Goal: Contribute content: Add original content to the website for others to see

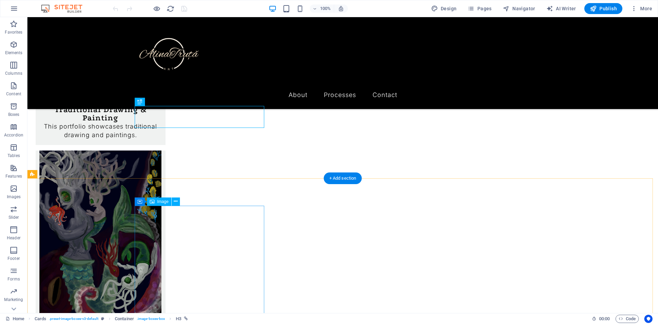
scroll to position [195, 0]
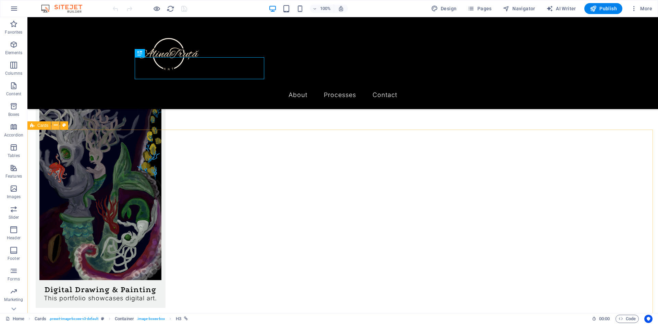
click at [56, 125] on icon at bounding box center [56, 125] width 4 height 7
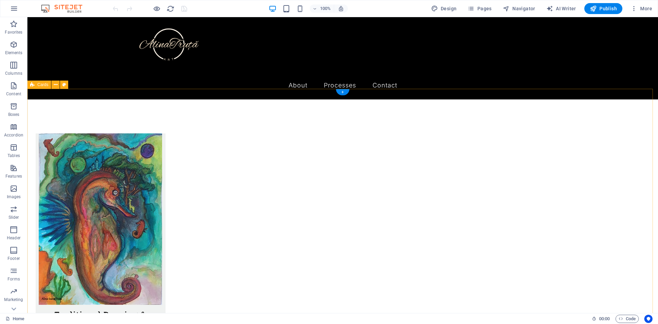
scroll to position [0, 0]
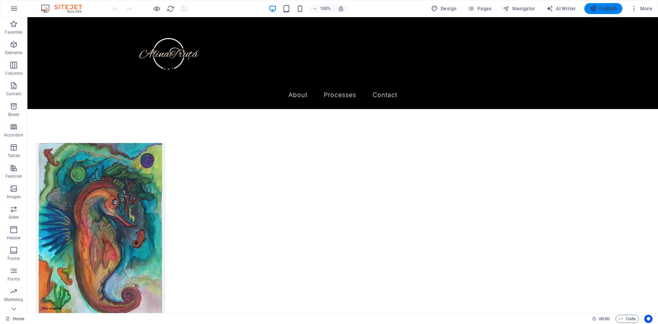
click at [605, 8] on span "Publish" at bounding box center [603, 8] width 27 height 7
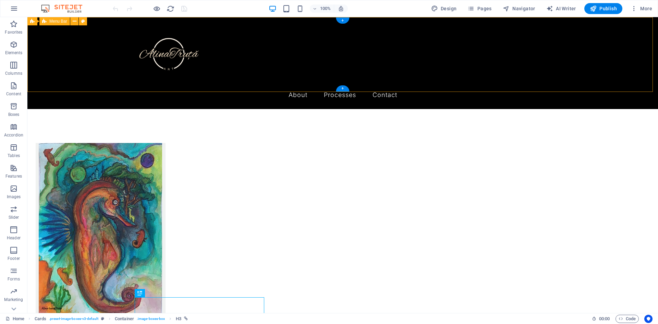
click at [100, 56] on div "Menu About Processes Traditional Drawing & Painting Processes Contact" at bounding box center [342, 63] width 631 height 92
click at [113, 59] on div "Menu About Processes Traditional Drawing & Painting Processes Contact" at bounding box center [342, 63] width 631 height 92
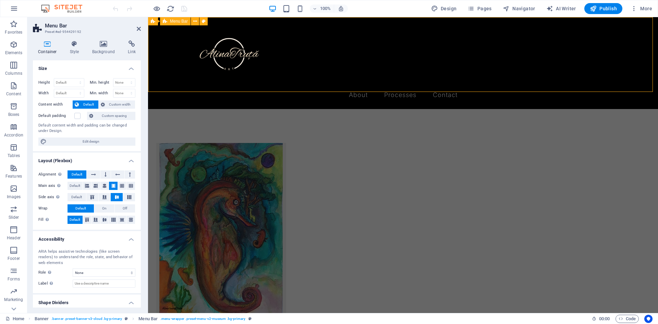
click at [159, 63] on div "Menu About Processes Traditional Drawing & Painting Processes Contact" at bounding box center [403, 63] width 510 height 92
click at [86, 275] on select "None Alert Article Banner Comment Complementary Dialog Footer Header Marquee Pr…" at bounding box center [104, 272] width 63 height 8
select select "banner"
click at [73, 268] on select "None Alert Article Banner Comment Complementary Dialog Footer Header Marquee Pr…" at bounding box center [104, 272] width 63 height 8
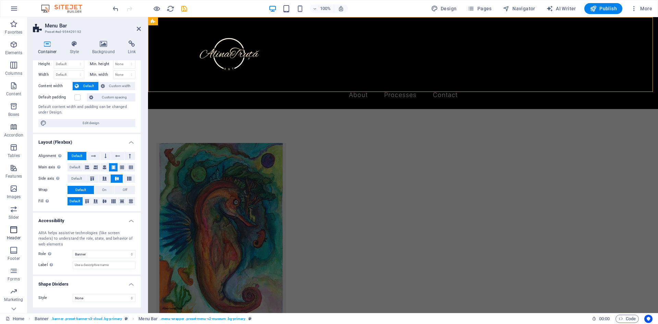
click at [9, 233] on span "Header" at bounding box center [13, 233] width 27 height 16
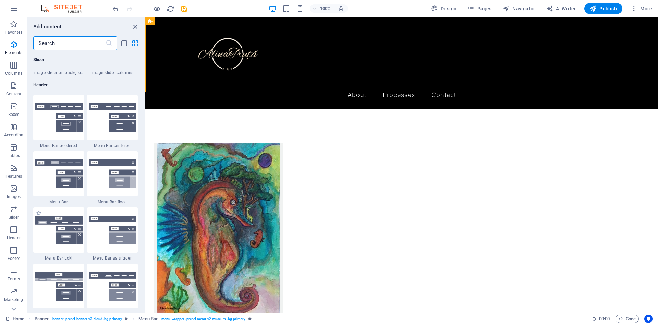
scroll to position [4126, 0]
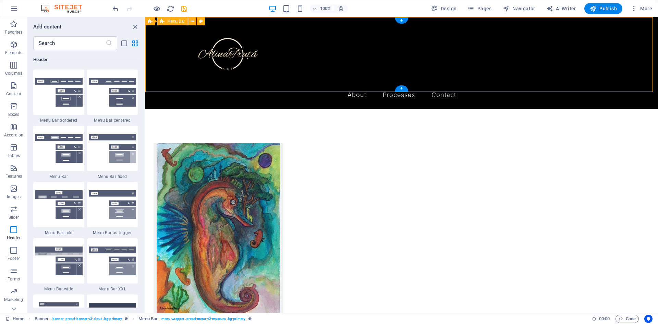
click at [262, 70] on div "Menu About Processes Traditional Drawing & Painting Processes Contact" at bounding box center [401, 63] width 513 height 92
select select "banner"
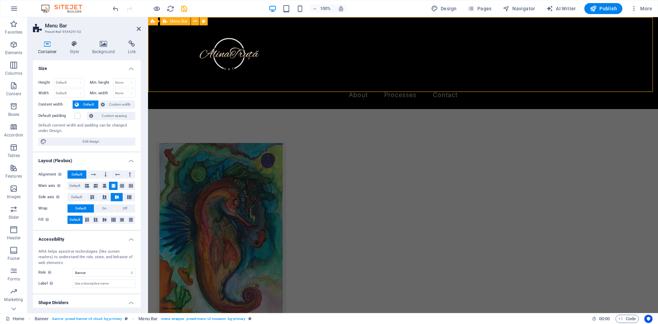
click at [328, 29] on div "Menu About Processes Traditional Drawing & Painting Processes Contact" at bounding box center [403, 63] width 510 height 92
click at [197, 22] on button at bounding box center [195, 21] width 8 height 8
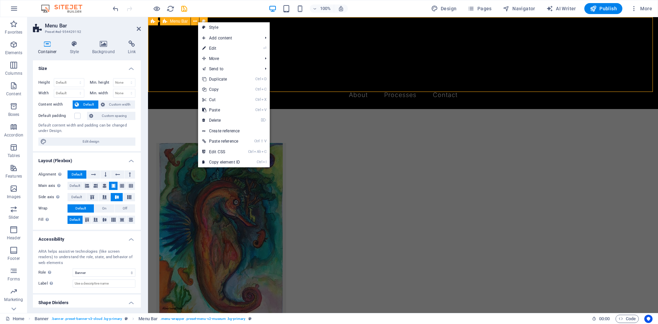
click at [167, 65] on div "Menu About Processes Traditional Drawing & Painting Processes Contact" at bounding box center [403, 63] width 510 height 92
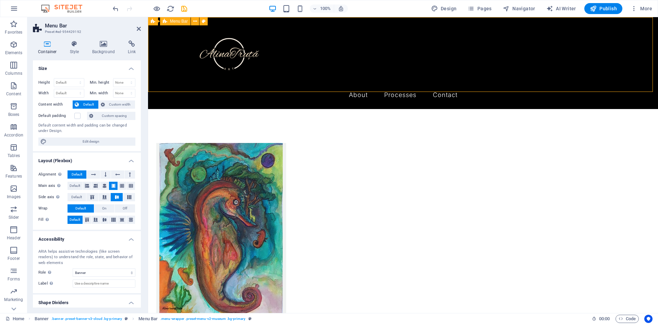
drag, startPoint x: 315, startPoint y: 35, endPoint x: 336, endPoint y: 49, distance: 25.9
click at [336, 49] on div "Menu About Processes Traditional Drawing & Painting Processes Contact" at bounding box center [403, 63] width 510 height 92
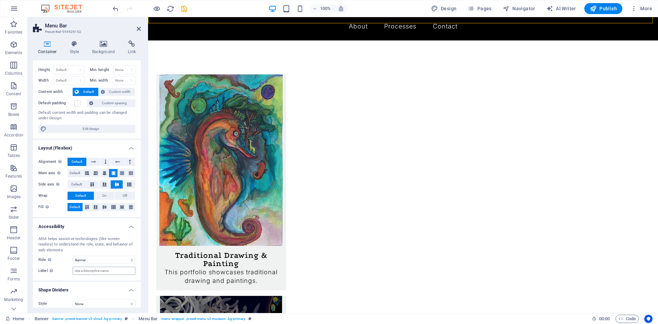
scroll to position [19, 0]
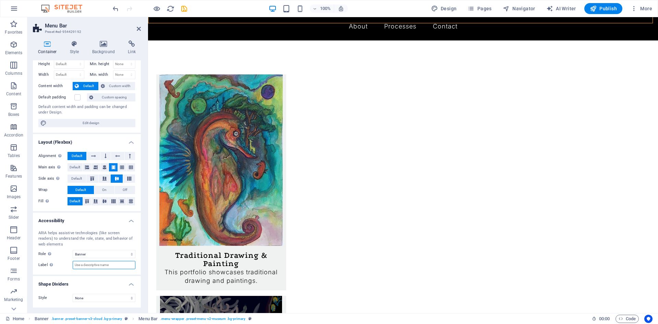
click at [96, 265] on input "Label Use the ARIA label to provide a clear and descriptive name for elements t…" at bounding box center [104, 265] width 63 height 8
click at [88, 300] on select "None Triangle Square Diagonal Polygon 1 Polygon 2 Zigzag Multiple Zigzags Waves…" at bounding box center [104, 298] width 63 height 8
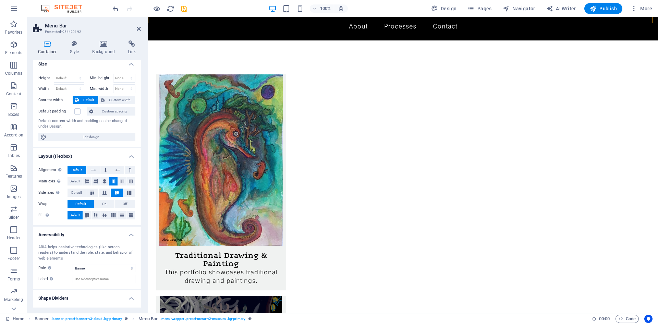
scroll to position [0, 0]
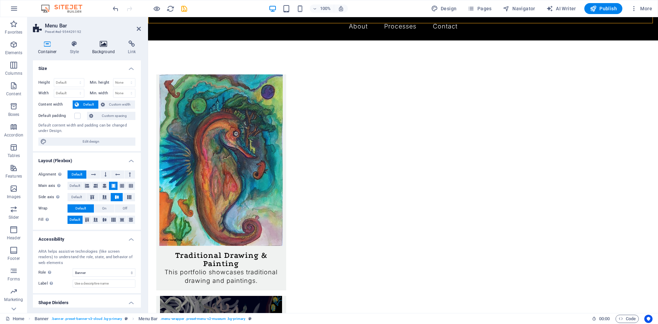
click at [93, 50] on h4 "Background" at bounding box center [105, 47] width 36 height 14
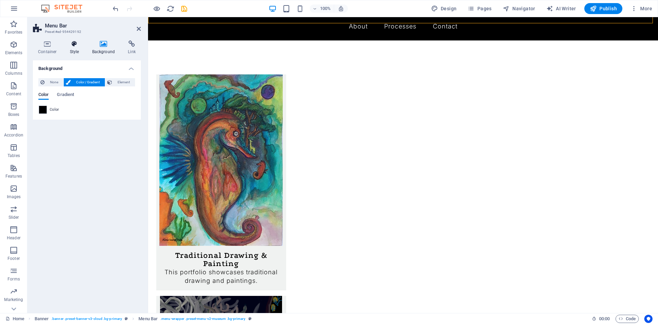
click at [79, 50] on h4 "Style" at bounding box center [76, 47] width 22 height 14
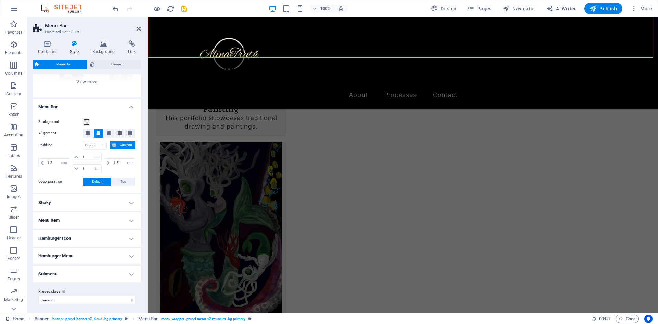
scroll to position [94, 0]
click at [71, 218] on h4 "Menu Item" at bounding box center [87, 218] width 108 height 16
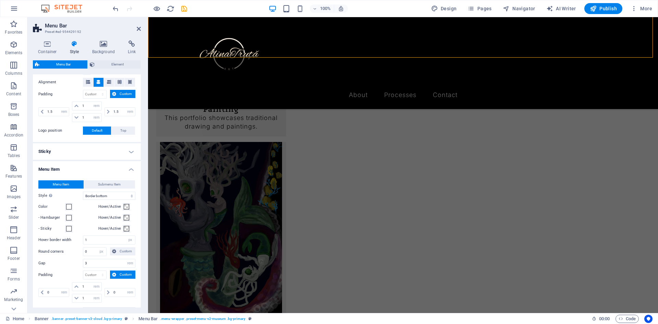
scroll to position [126, 0]
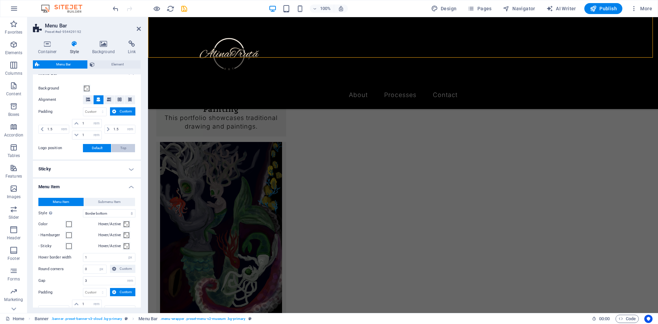
click at [123, 147] on span "Top" at bounding box center [123, 148] width 6 height 8
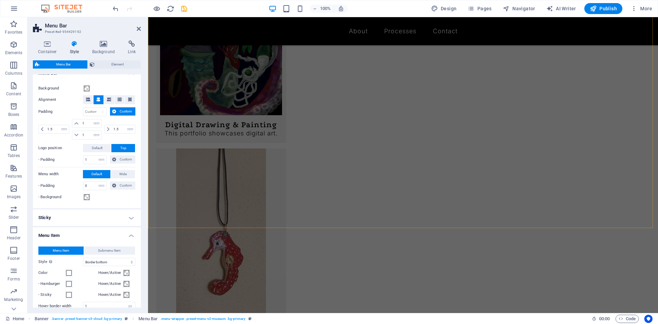
scroll to position [372, 0]
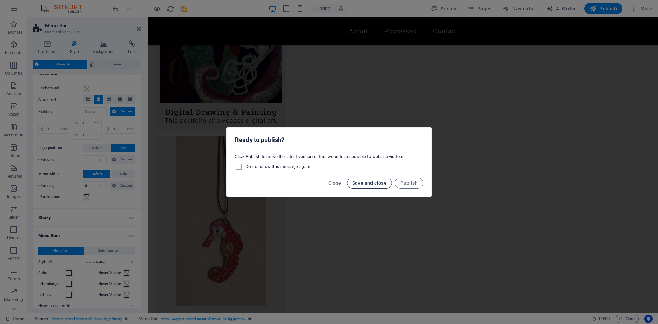
click at [386, 182] on span "Save and close" at bounding box center [369, 182] width 35 height 5
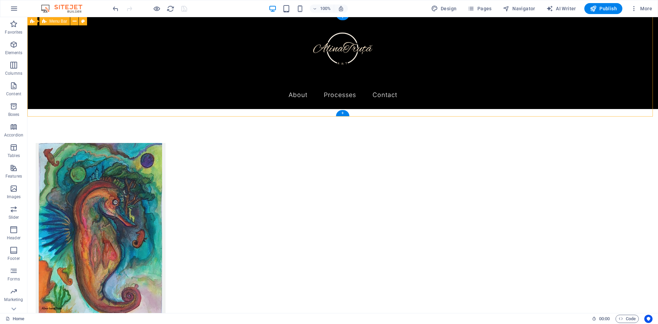
scroll to position [0, 0]
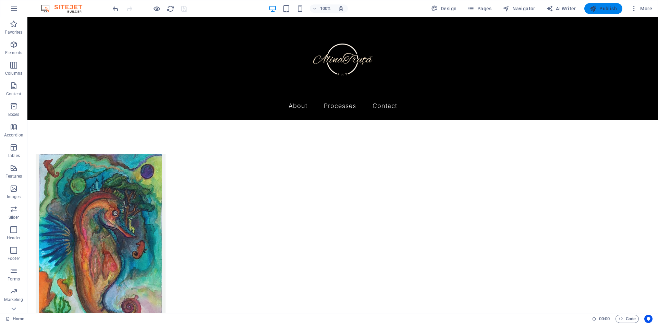
click at [597, 7] on icon "button" at bounding box center [593, 8] width 7 height 7
click at [341, 114] on div "+" at bounding box center [342, 116] width 13 height 6
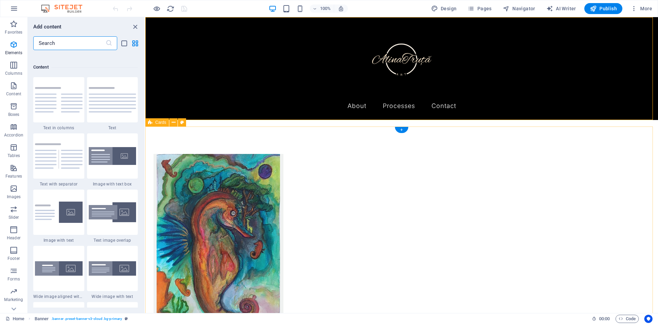
scroll to position [1199, 0]
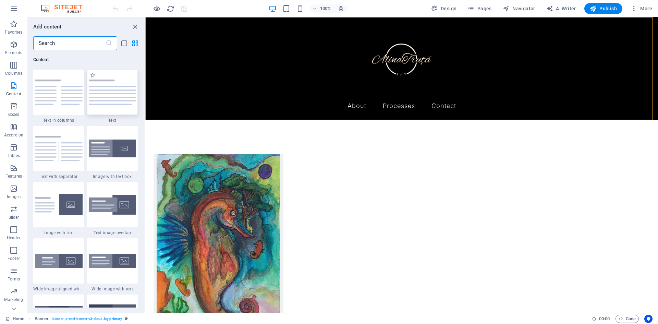
click at [110, 99] on img at bounding box center [113, 91] width 48 height 25
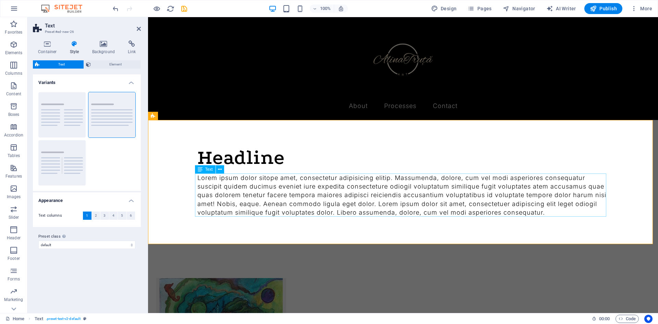
click at [307, 198] on div "Lorem ipsum dolor sitope amet, consectetur adipisicing elitip. Massumenda, dolo…" at bounding box center [402, 194] width 411 height 43
click at [260, 158] on div "Headline" at bounding box center [402, 157] width 411 height 21
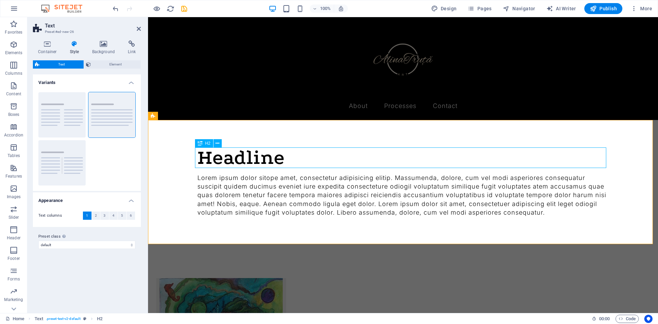
click at [260, 158] on div "Headline" at bounding box center [402, 157] width 411 height 21
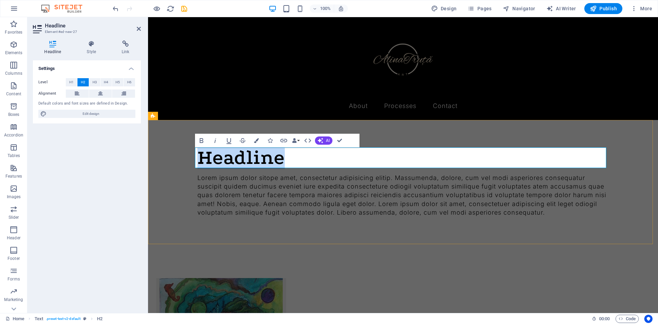
click at [289, 160] on h2 "Headline" at bounding box center [402, 157] width 411 height 21
drag, startPoint x: 289, startPoint y: 160, endPoint x: 200, endPoint y: 160, distance: 89.1
click at [200, 160] on h2 "Headline" at bounding box center [402, 157] width 411 height 21
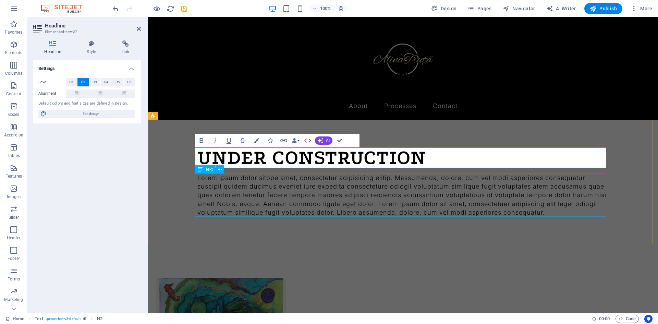
click at [339, 179] on div "Lorem ipsum dolor sitope amet, consectetur adipisicing elitip. Massumenda, dolo…" at bounding box center [402, 194] width 411 height 43
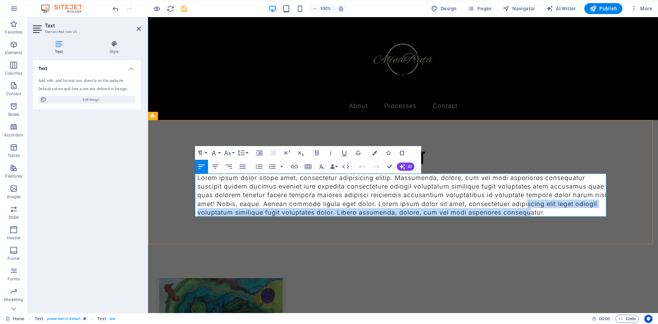
click at [528, 208] on p "Lorem ipsum dolor sitope amet, consectetur adipisicing elitip. Massumenda, dolo…" at bounding box center [402, 194] width 411 height 43
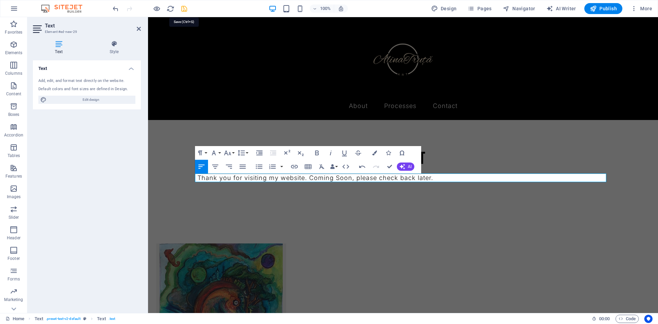
click at [183, 10] on icon "save" at bounding box center [184, 9] width 8 height 8
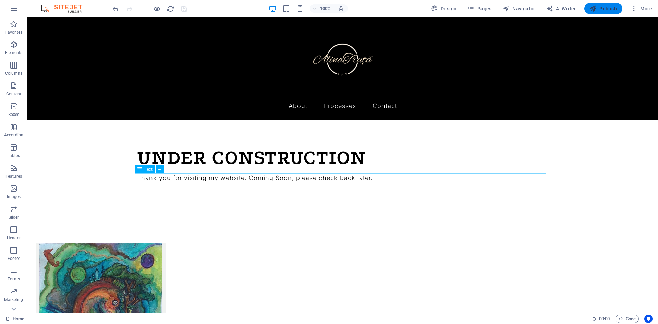
click at [609, 9] on span "Publish" at bounding box center [603, 8] width 27 height 7
